Goal: Navigation & Orientation: Go to known website

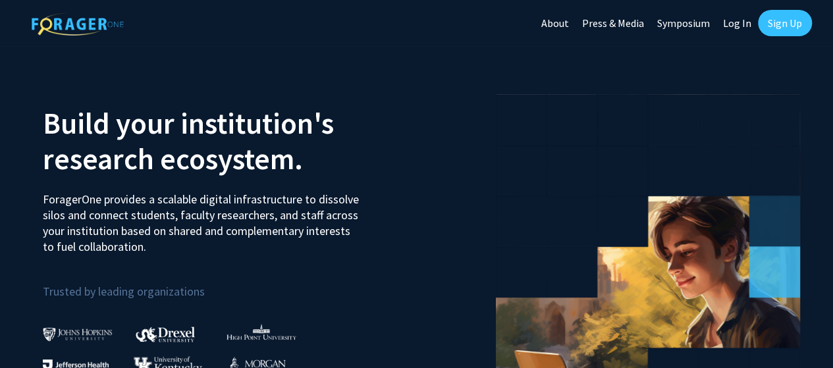
click at [734, 28] on link "Log In" at bounding box center [736, 23] width 41 height 46
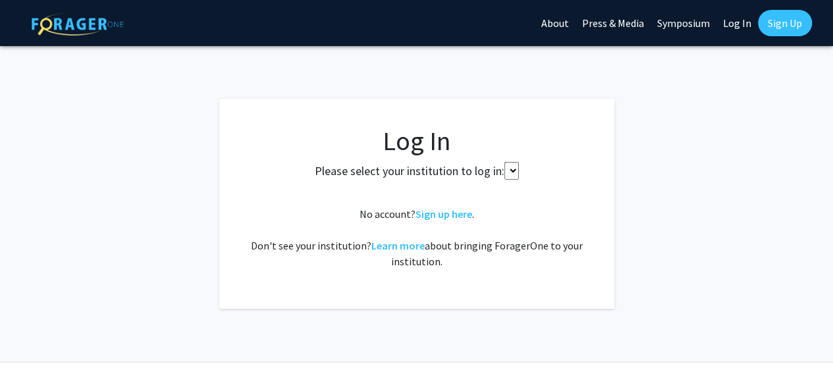
select select
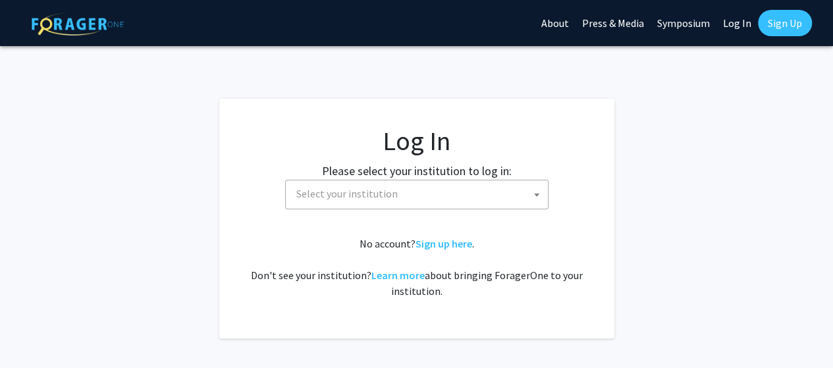
click at [397, 217] on fg-card-body "Log In Please select your institution to log in: [GEOGRAPHIC_DATA] [GEOGRAPHIC_…" at bounding box center [417, 218] width 342 height 187
click at [425, 183] on span "Select your institution" at bounding box center [419, 193] width 257 height 27
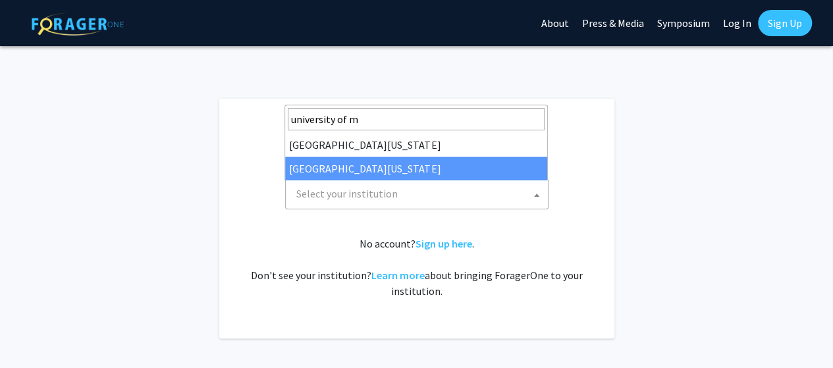
type input "[GEOGRAPHIC_DATA]"
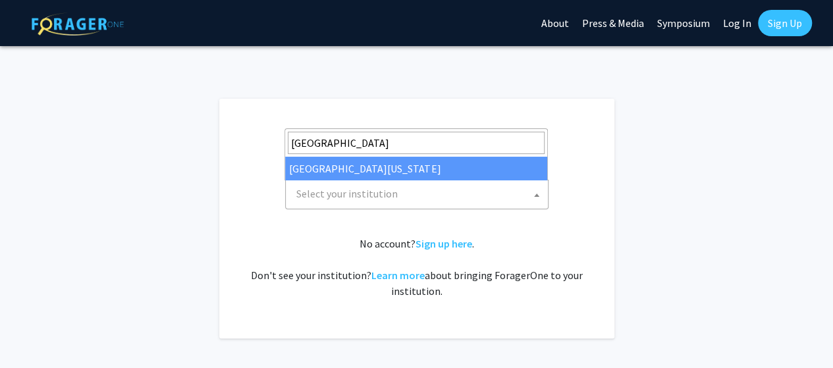
select select "31"
